Goal: Information Seeking & Learning: Learn about a topic

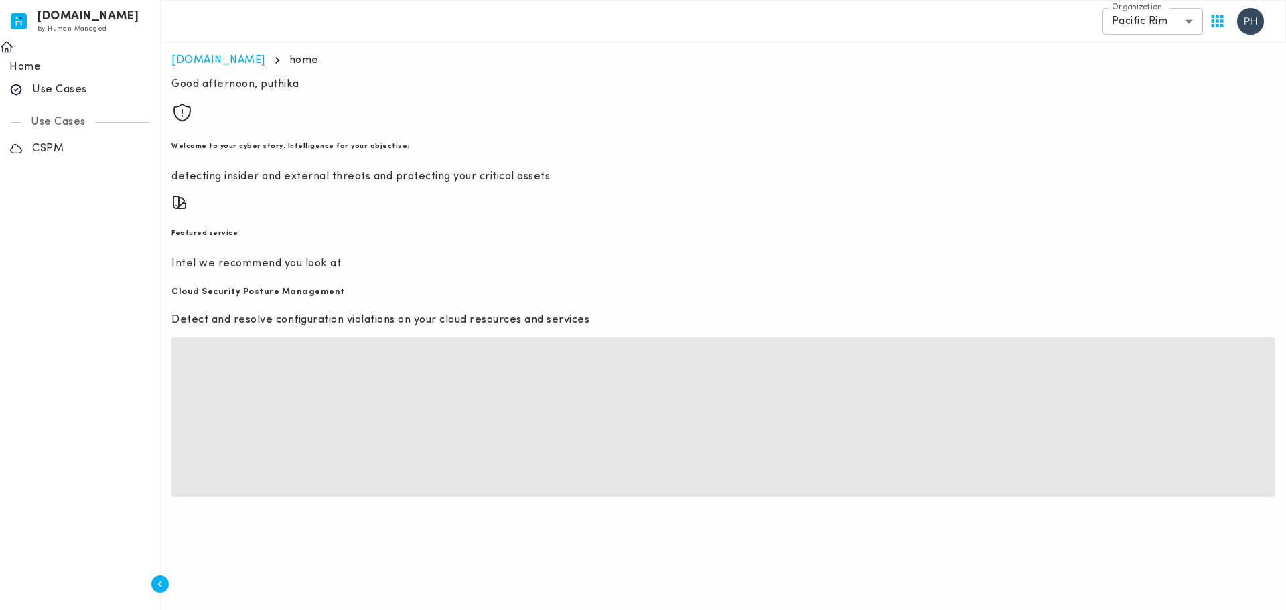
click at [1165, 19] on body "invicta.io by Human Managed {"resourceSet":[{"resourceId":"invicta-io/web/nav-s…" at bounding box center [643, 254] width 1286 height 508
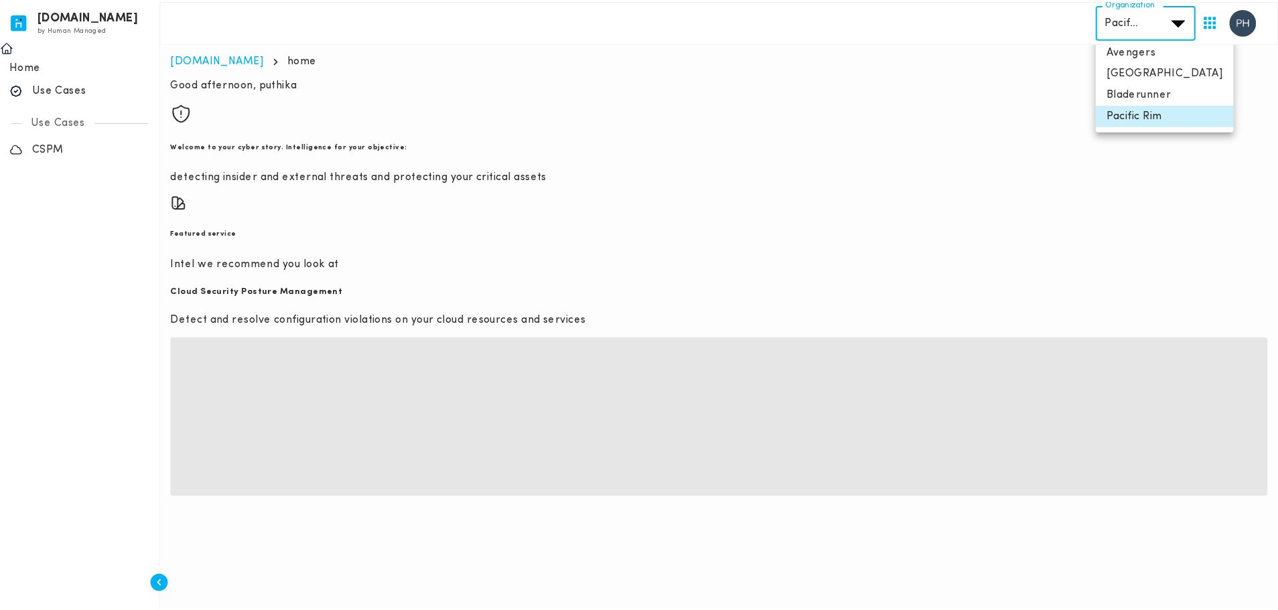
scroll to position [5, 0]
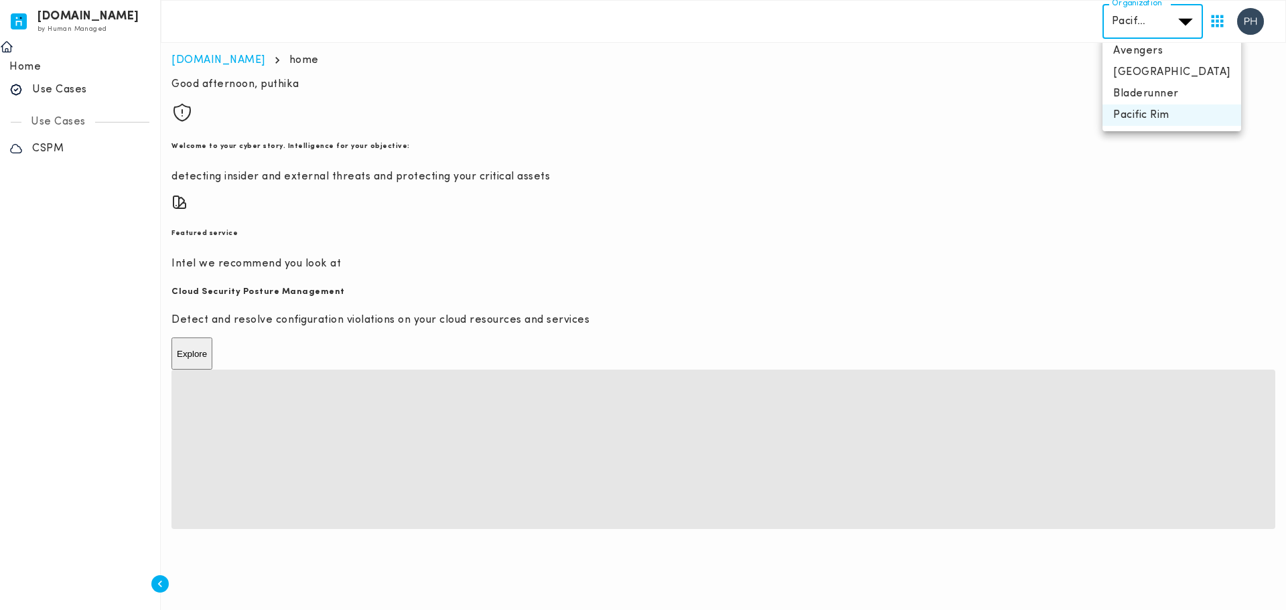
click at [1157, 70] on li "Brazil" at bounding box center [1172, 72] width 139 height 21
type input "**********"
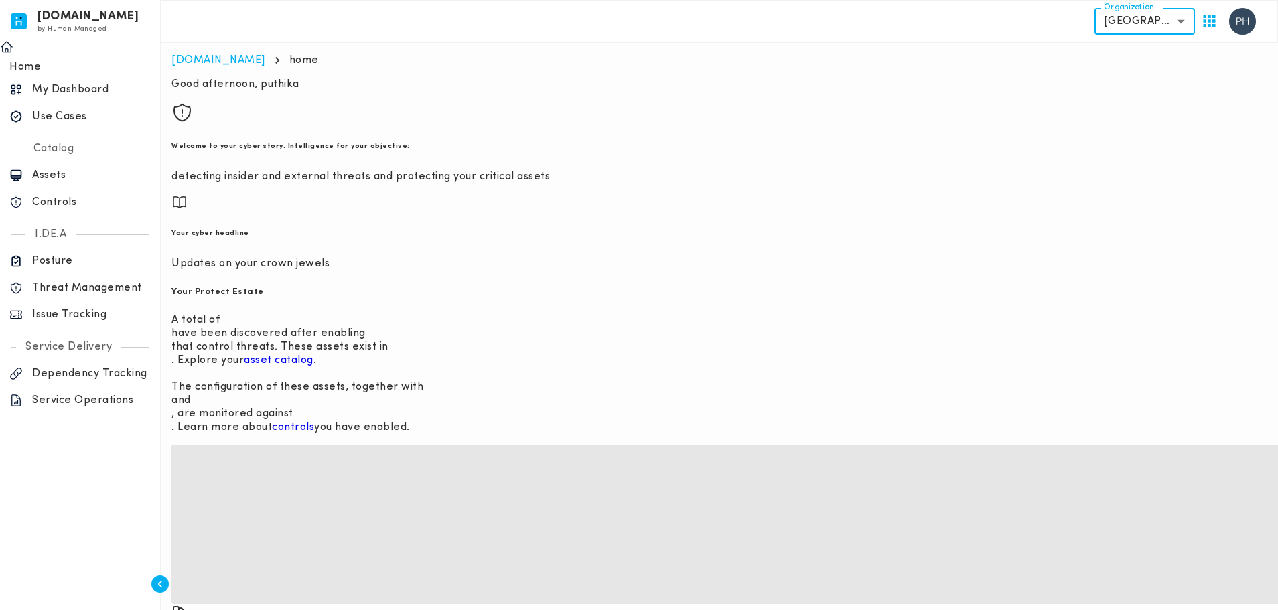
click at [88, 308] on p "Issue Tracking" at bounding box center [91, 314] width 119 height 13
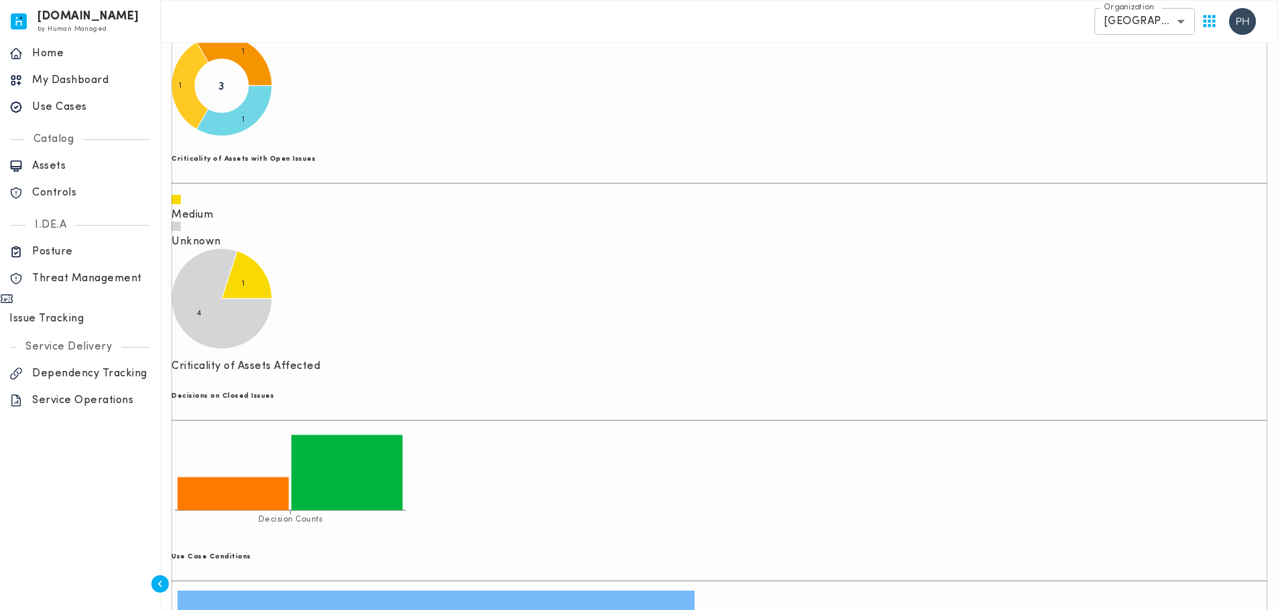
scroll to position [268, 0]
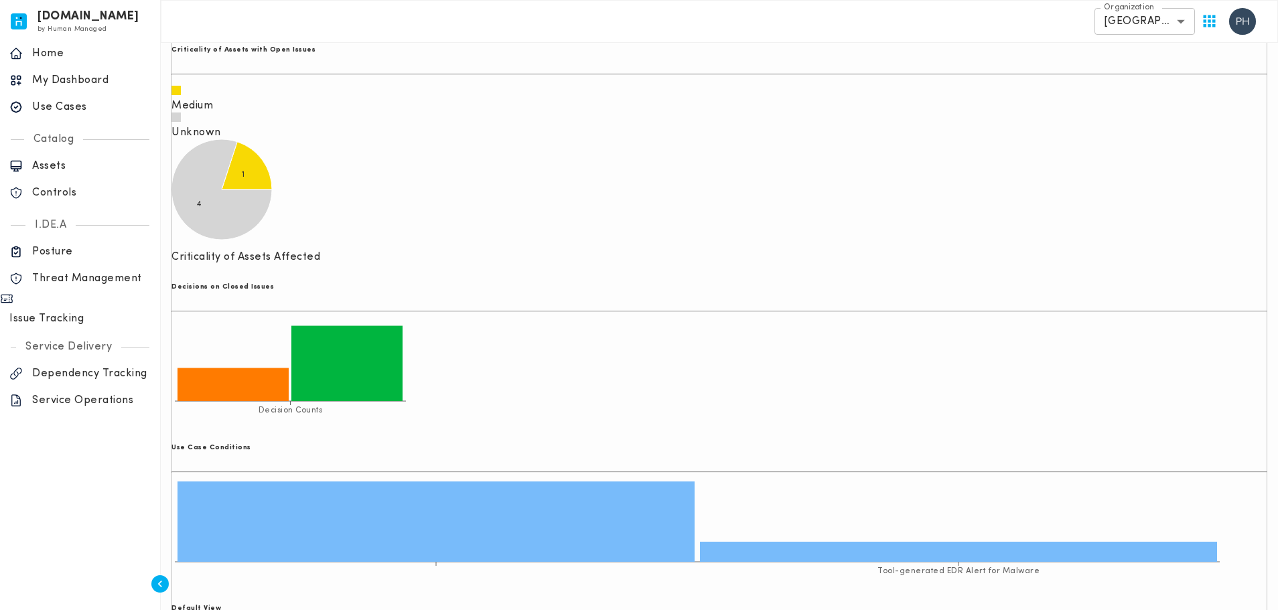
scroll to position [335, 0]
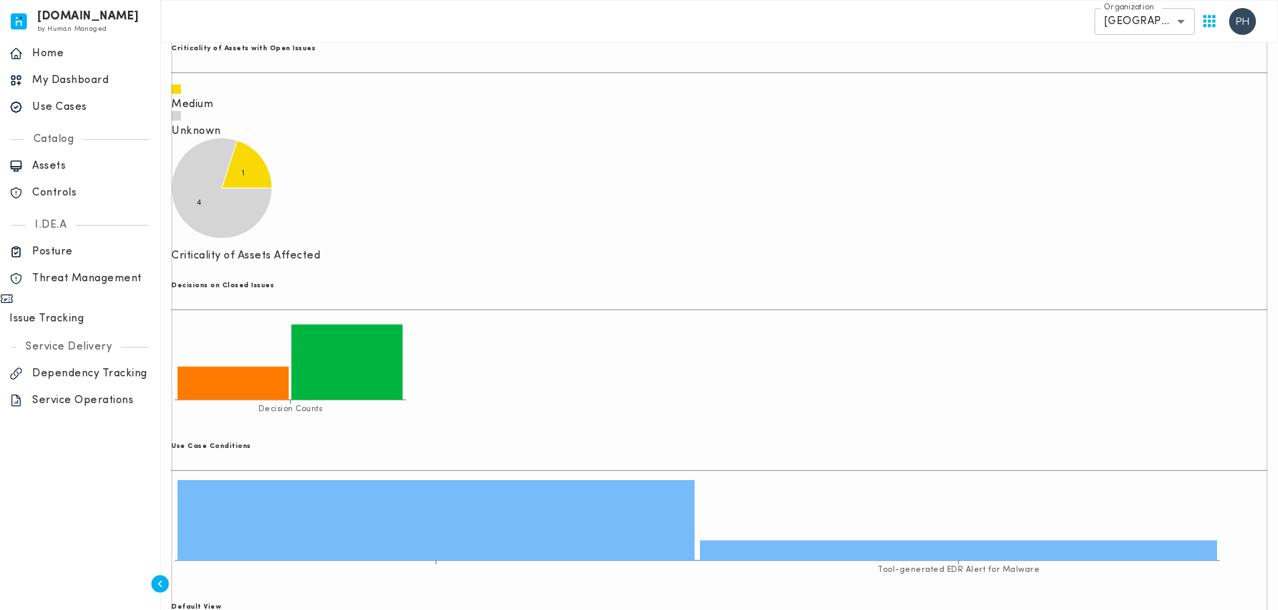
scroll to position [134, 0]
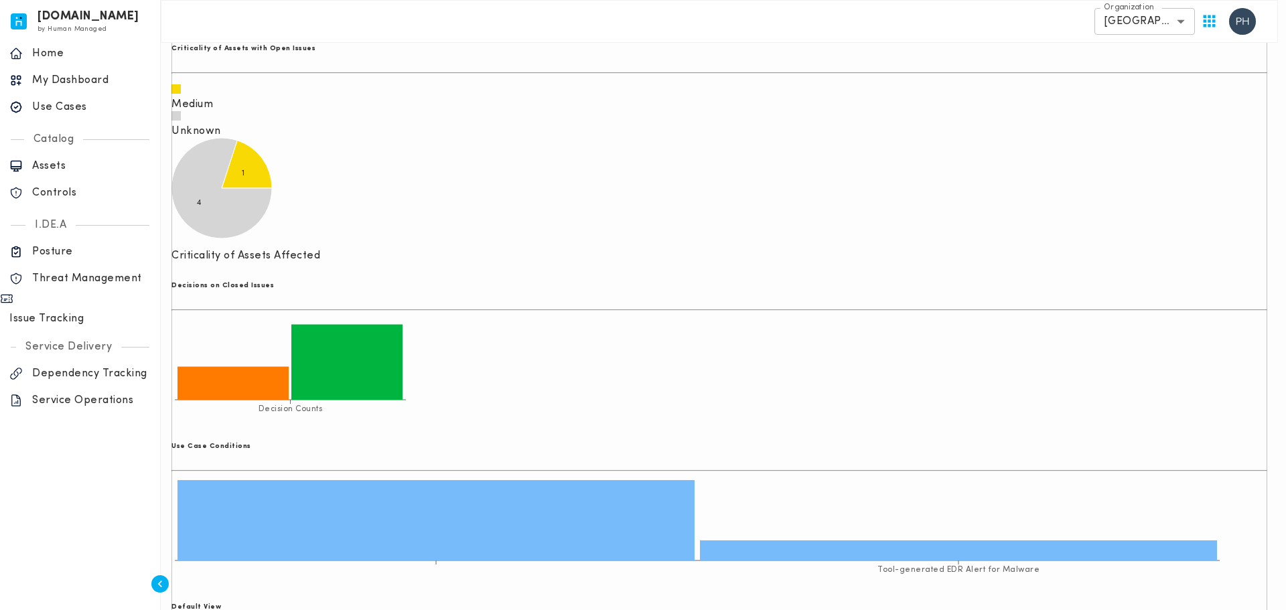
drag, startPoint x: 793, startPoint y: 226, endPoint x: 786, endPoint y: 226, distance: 6.7
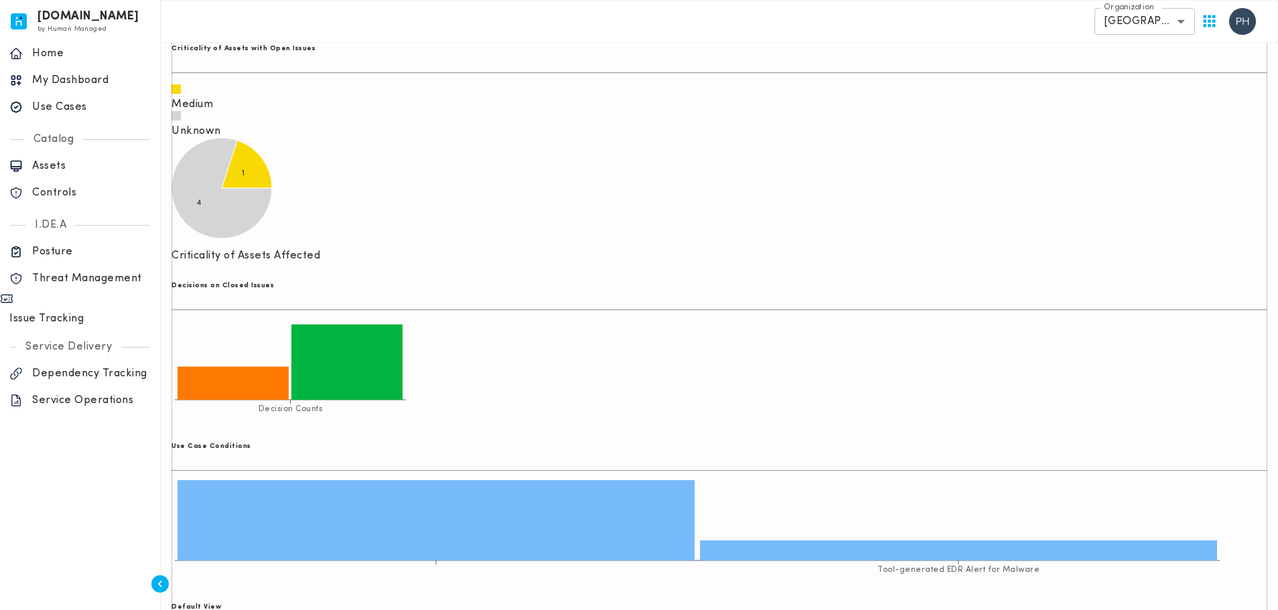
scroll to position [201, 0]
